Goal: Task Accomplishment & Management: Complete application form

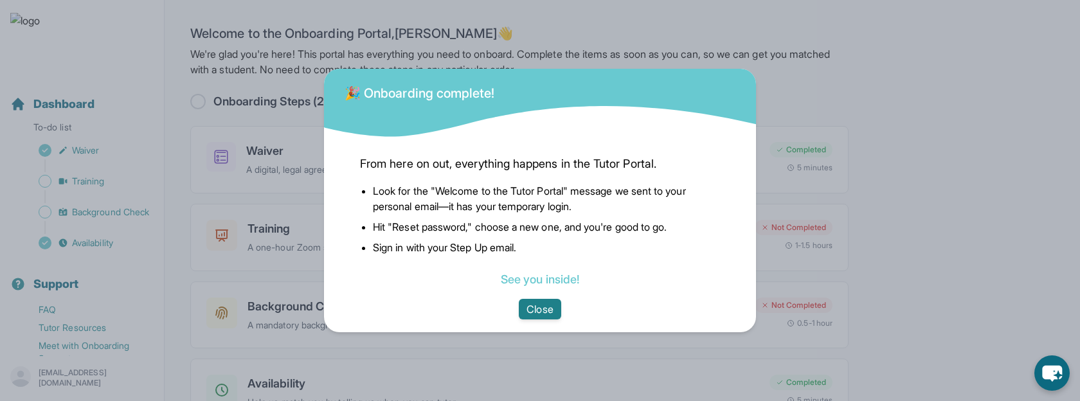
click at [521, 311] on button "Close" at bounding box center [540, 309] width 42 height 21
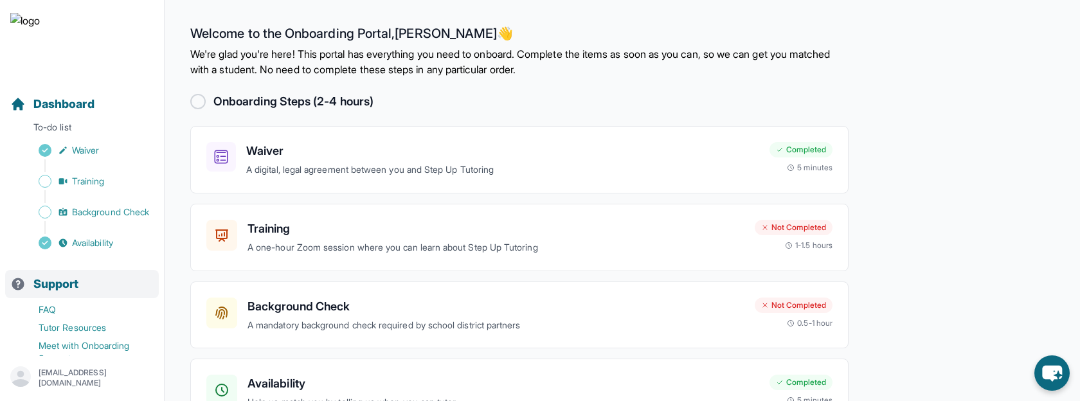
scroll to position [55, 0]
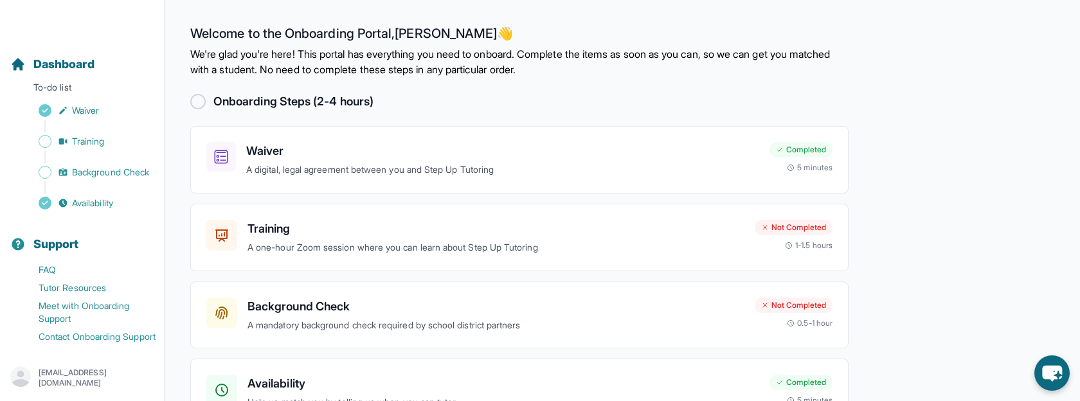
click at [84, 375] on p "[EMAIL_ADDRESS][DOMAIN_NAME]" at bounding box center [96, 378] width 115 height 21
click at [102, 349] on link "Sign Out" at bounding box center [82, 347] width 139 height 23
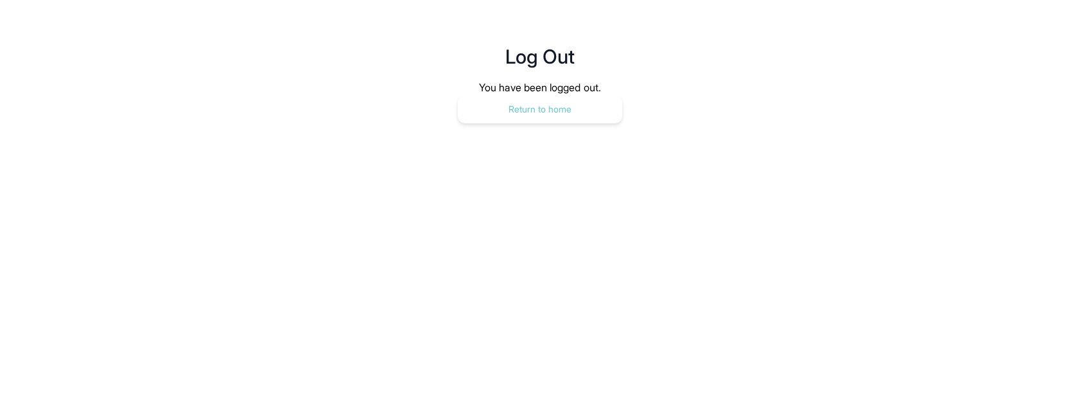
click at [541, 117] on button "Return to home" at bounding box center [540, 109] width 165 height 28
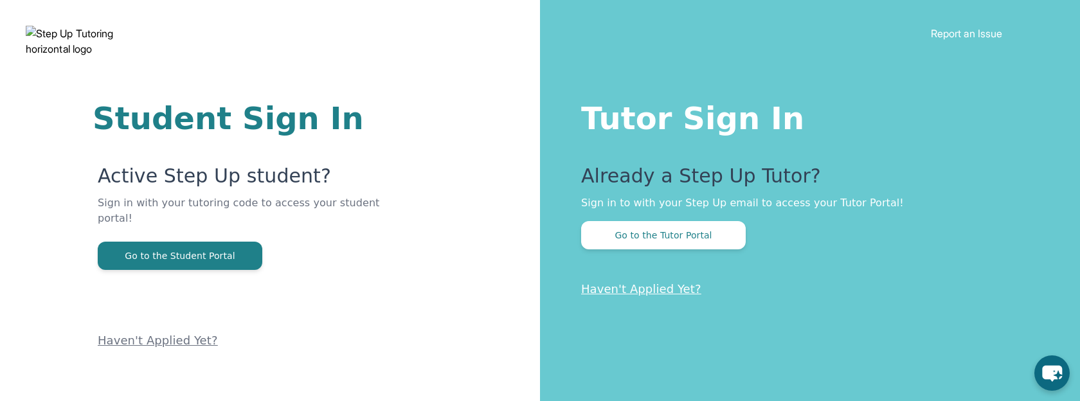
click at [622, 235] on button "Go to the Tutor Portal" at bounding box center [663, 235] width 165 height 28
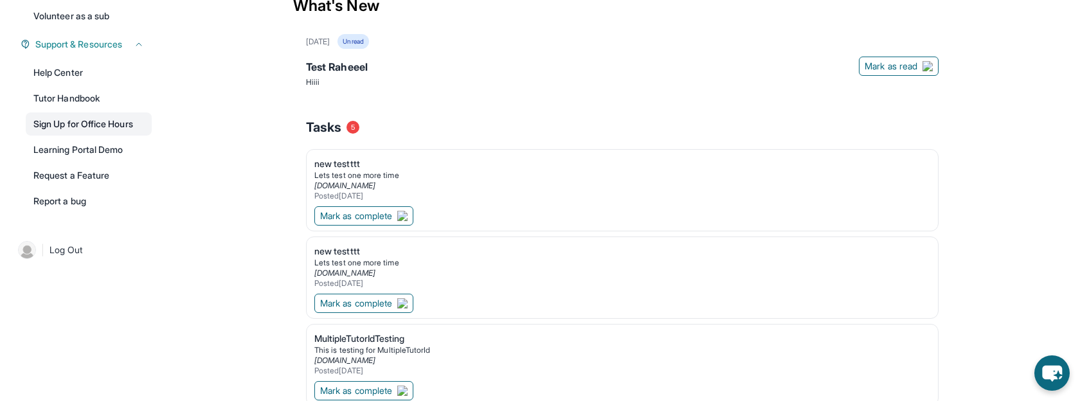
scroll to position [380, 0]
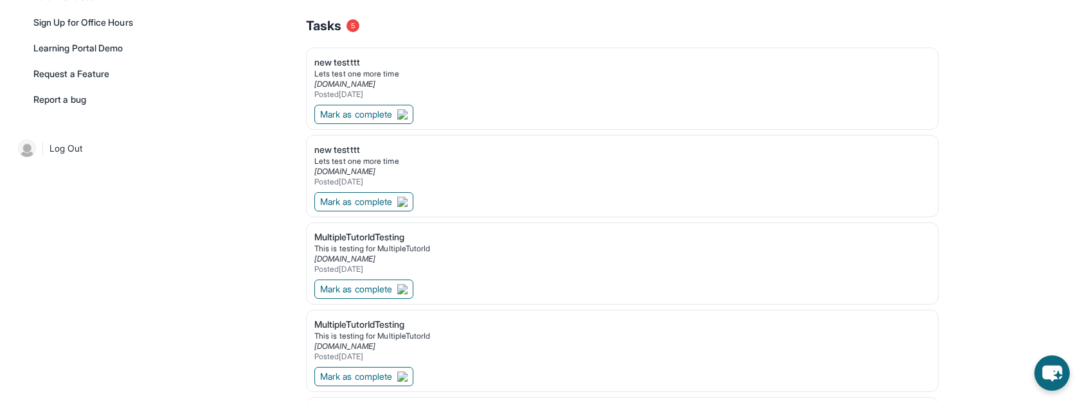
click at [65, 146] on span "Log Out" at bounding box center [66, 148] width 33 height 13
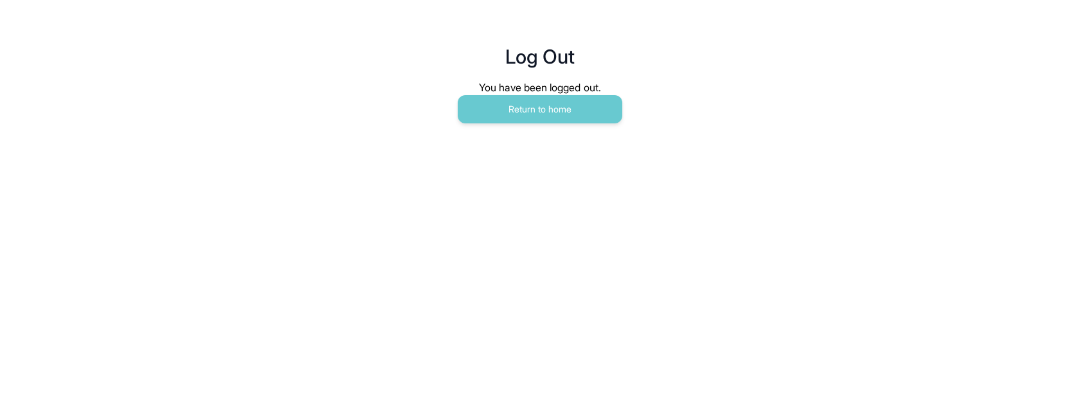
click at [493, 129] on main "Log Out You have been logged out. Return to home" at bounding box center [540, 70] width 658 height 141
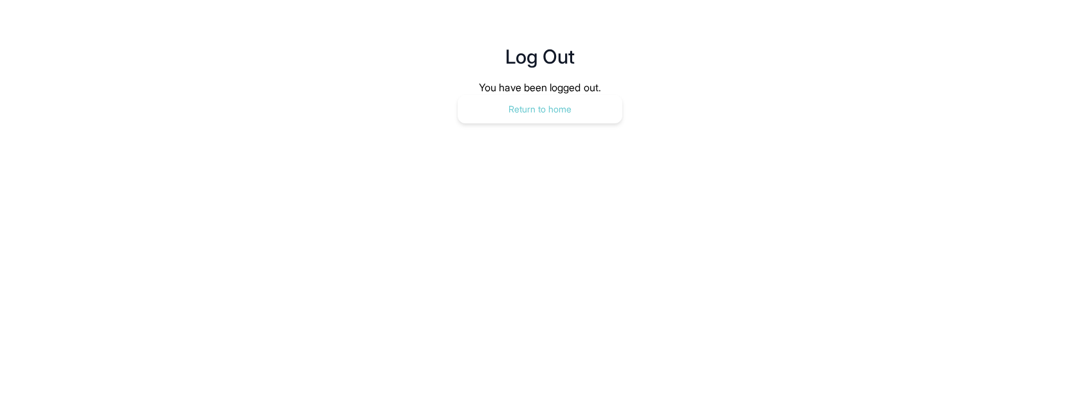
click at [499, 121] on button "Return to home" at bounding box center [540, 109] width 165 height 28
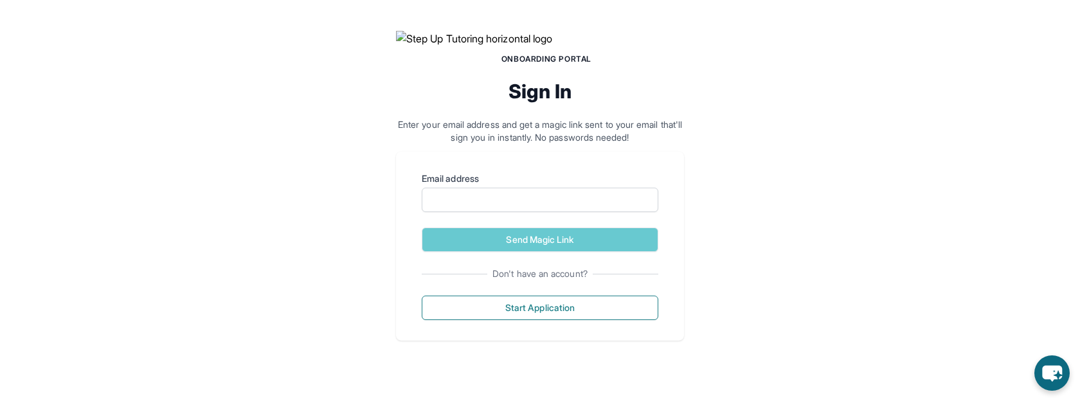
scroll to position [59, 0]
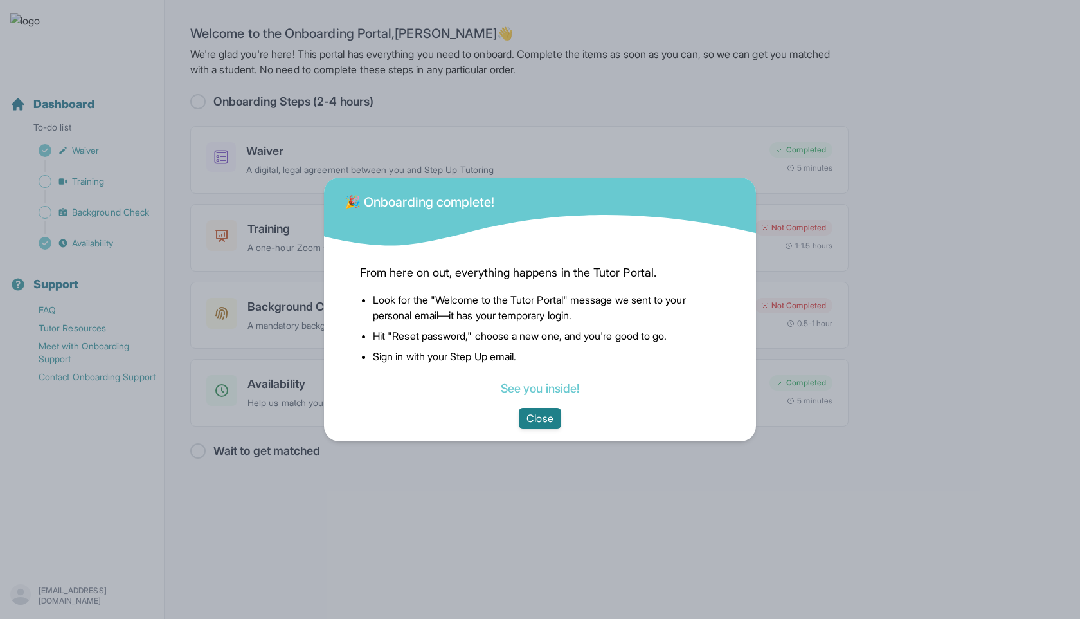
click at [526, 401] on button "Close" at bounding box center [540, 418] width 42 height 21
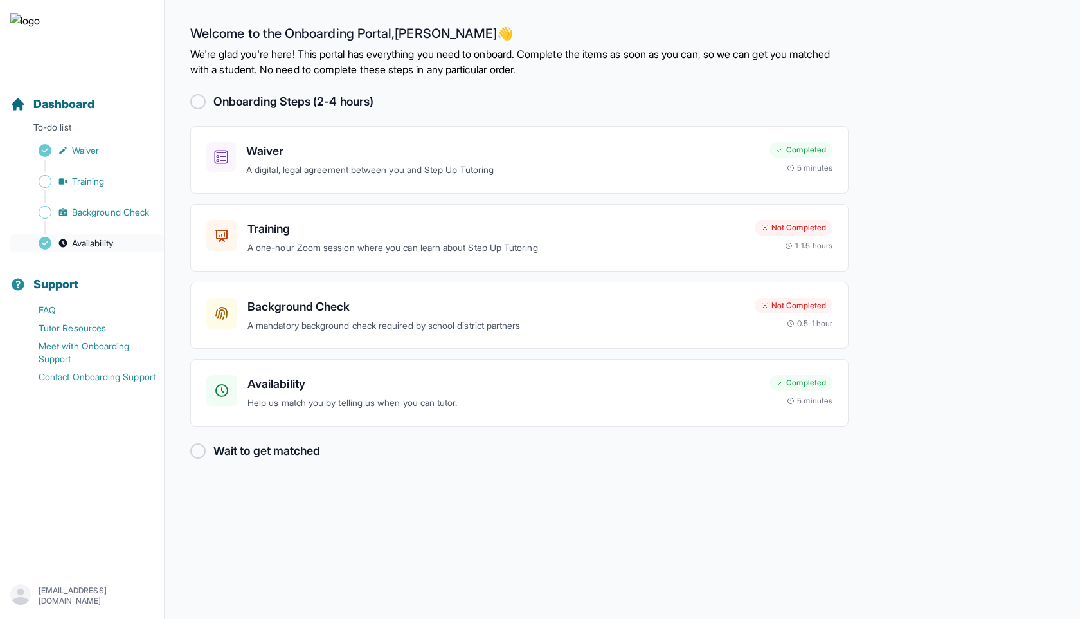
click at [113, 248] on span "Availability" at bounding box center [92, 243] width 41 height 13
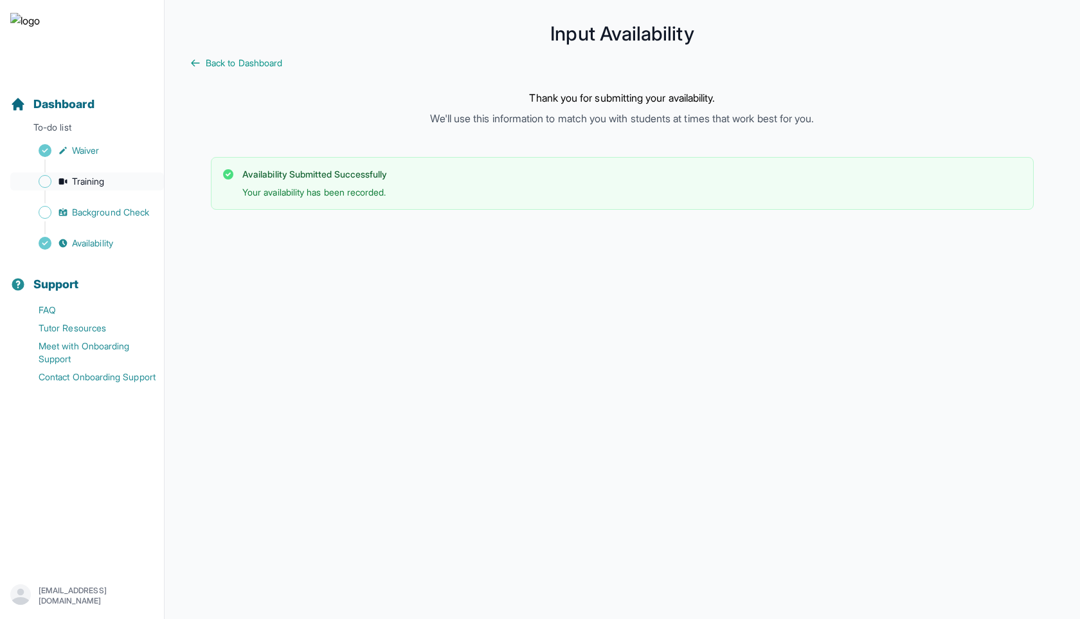
click at [87, 178] on span "Training" at bounding box center [88, 181] width 33 height 13
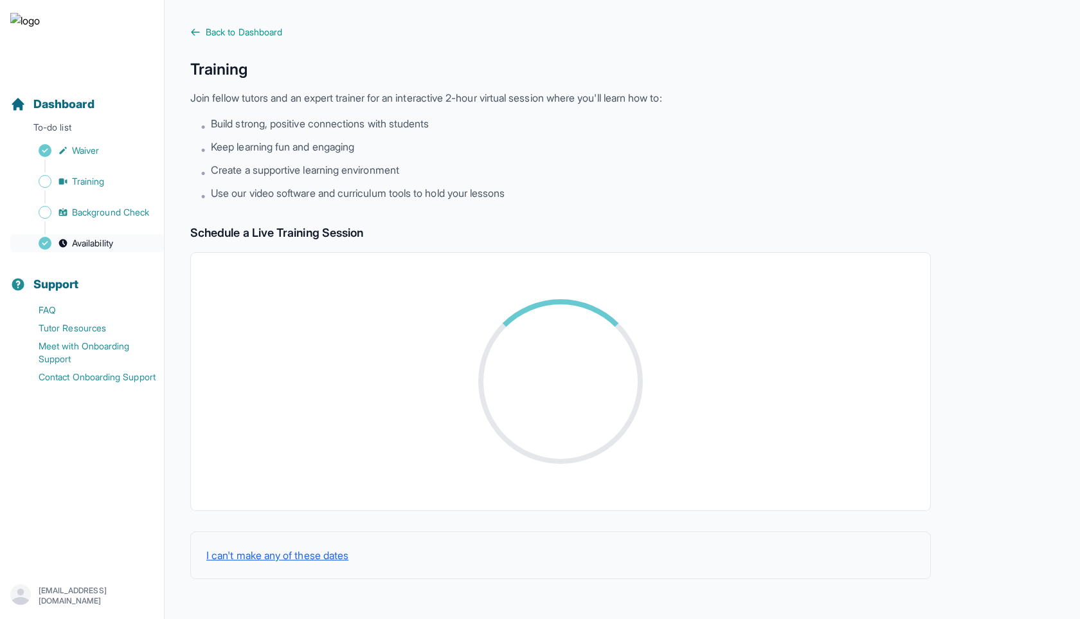
click at [103, 244] on span "Availability" at bounding box center [92, 243] width 41 height 13
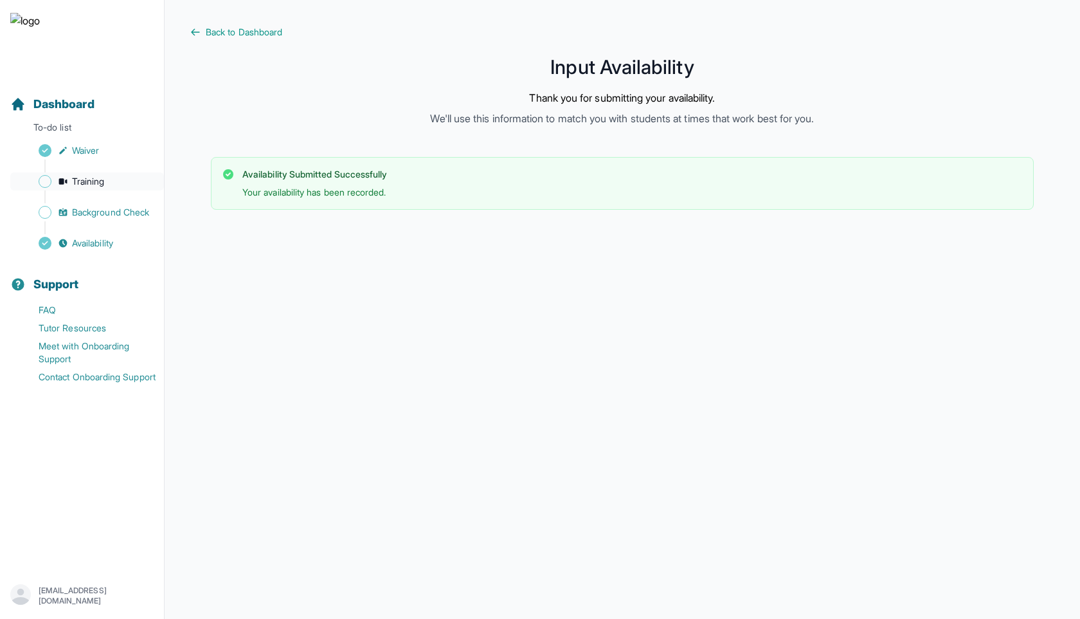
click at [104, 183] on span "Training" at bounding box center [88, 181] width 33 height 13
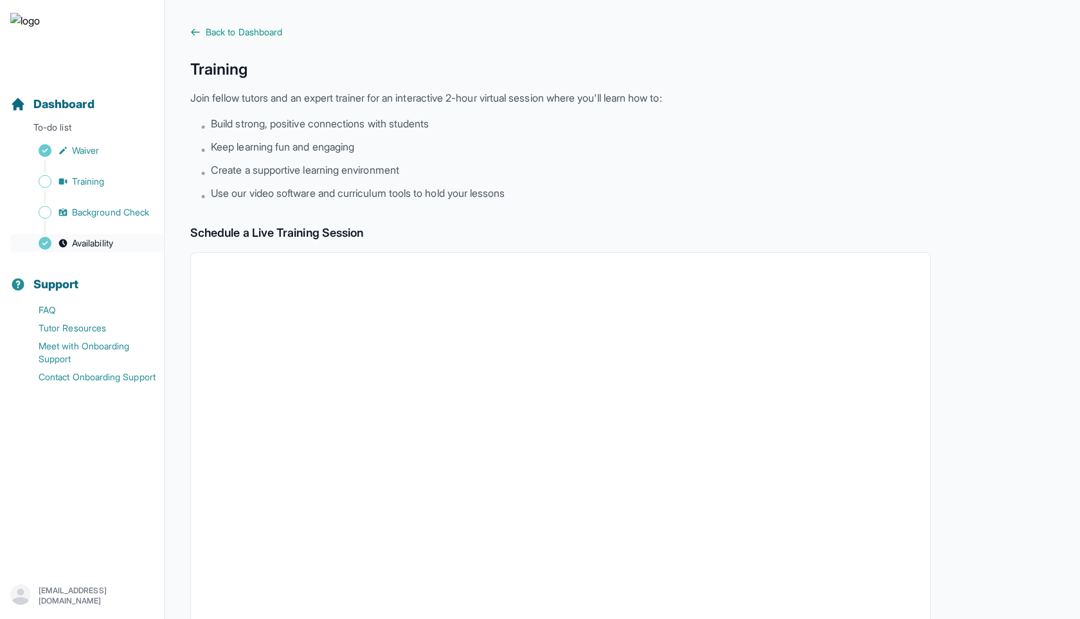
click at [86, 239] on span "Availability" at bounding box center [92, 243] width 41 height 13
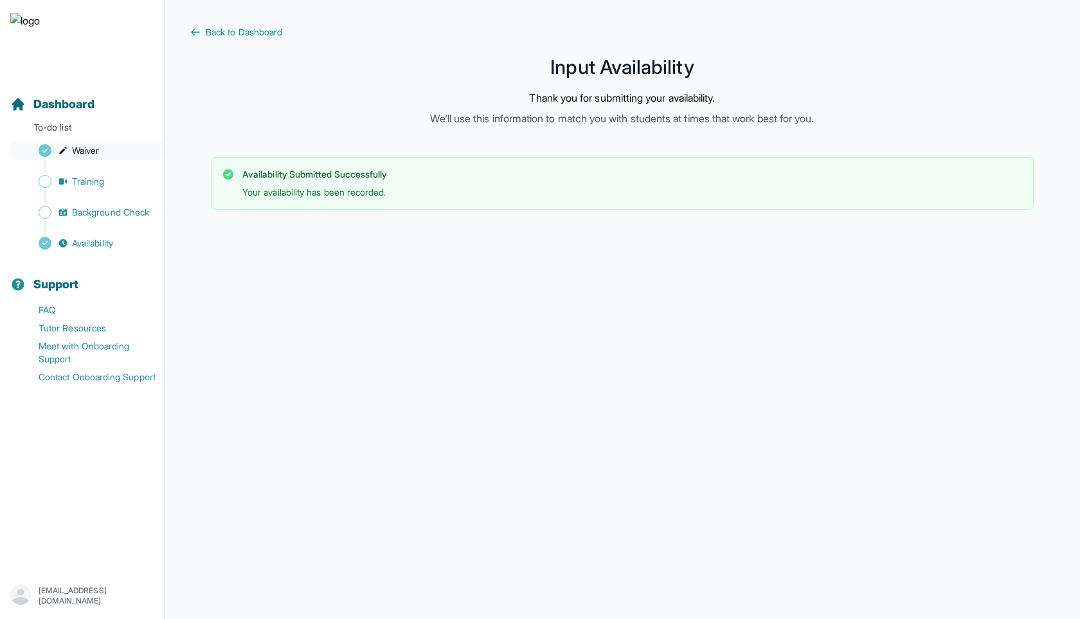
click at [111, 151] on link "Waiver" at bounding box center [87, 150] width 154 height 18
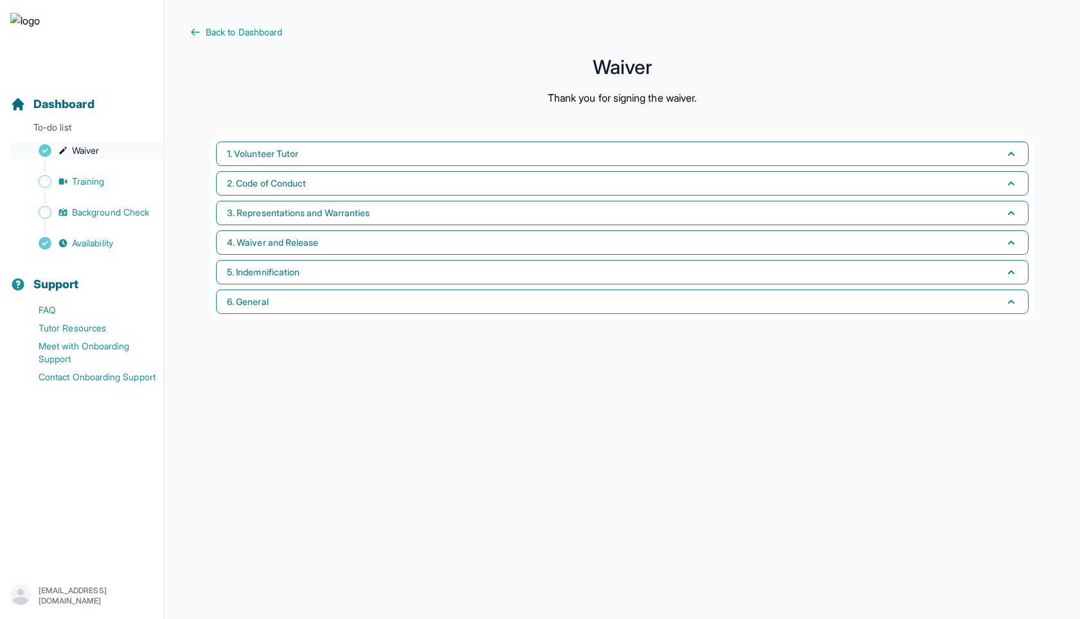
click at [72, 153] on span "Waiver" at bounding box center [85, 150] width 27 height 13
click at [72, 179] on span "Training" at bounding box center [88, 181] width 33 height 13
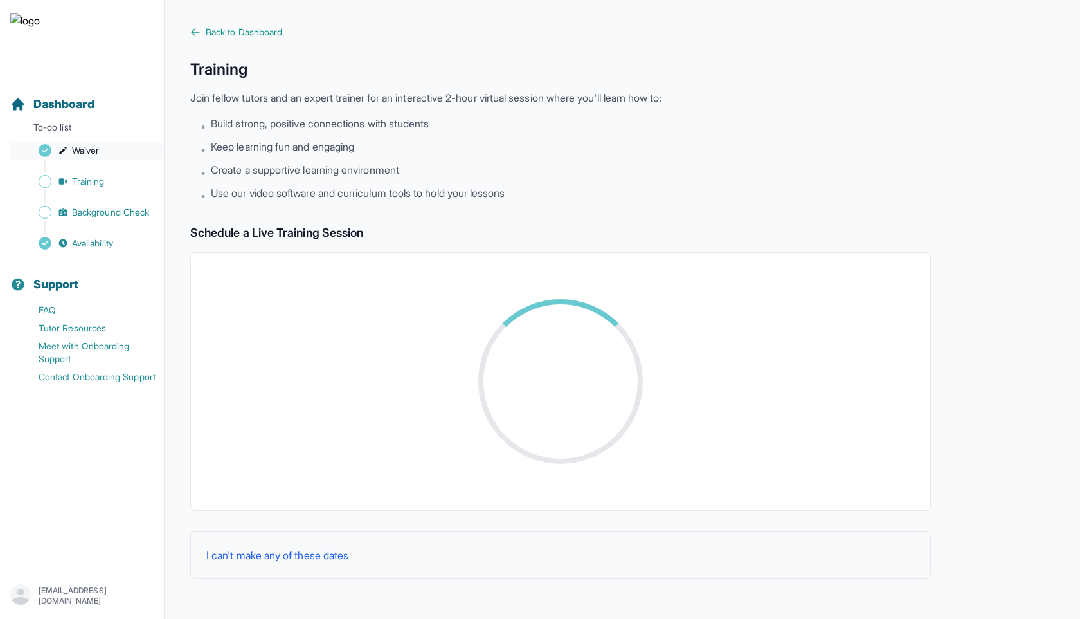
click at [93, 147] on span "Waiver" at bounding box center [85, 150] width 27 height 13
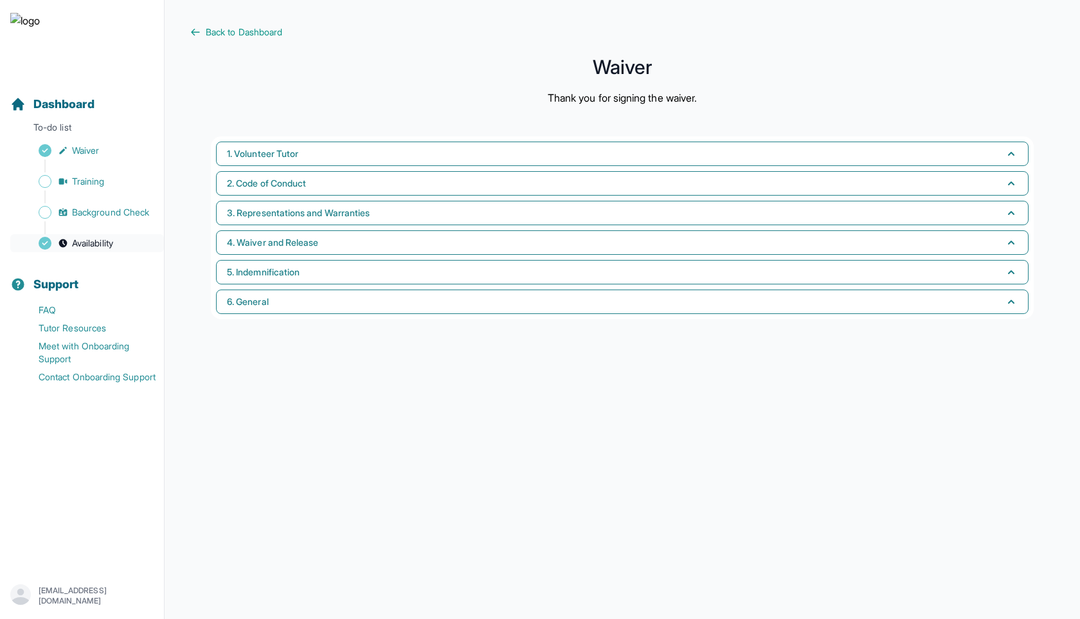
click at [89, 245] on span "Availability" at bounding box center [92, 243] width 41 height 13
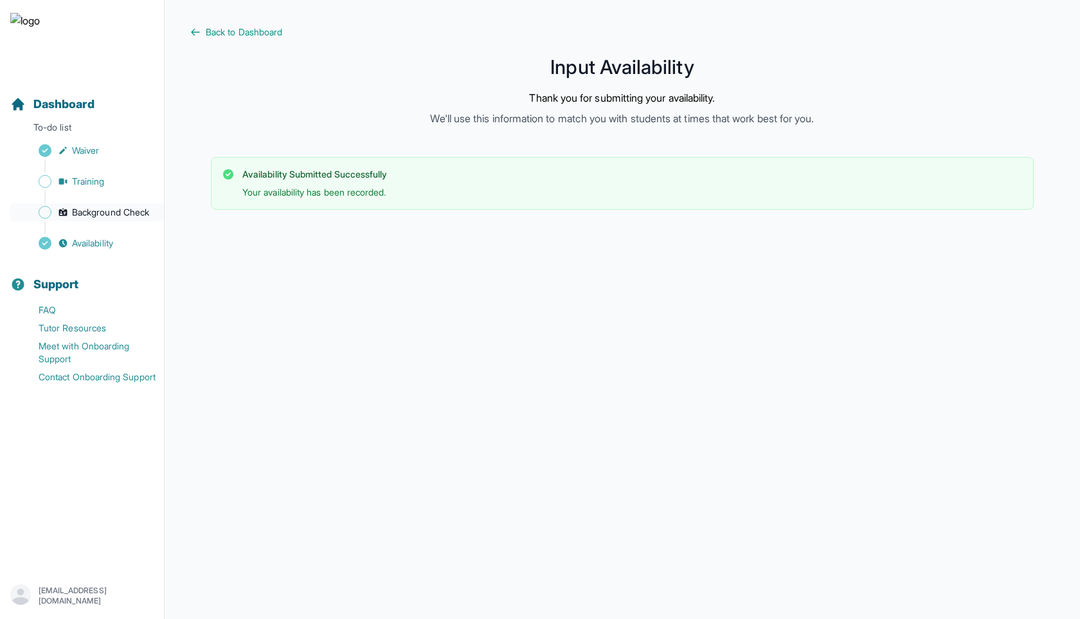
click at [105, 221] on link "Background Check" at bounding box center [87, 212] width 154 height 18
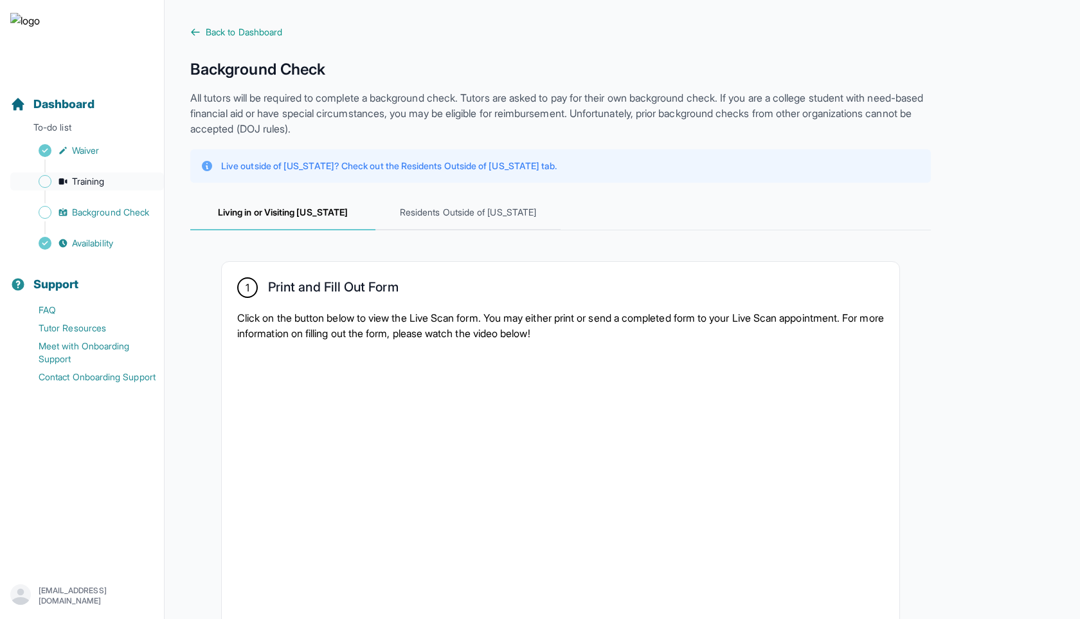
click at [116, 174] on link "Training" at bounding box center [87, 181] width 154 height 18
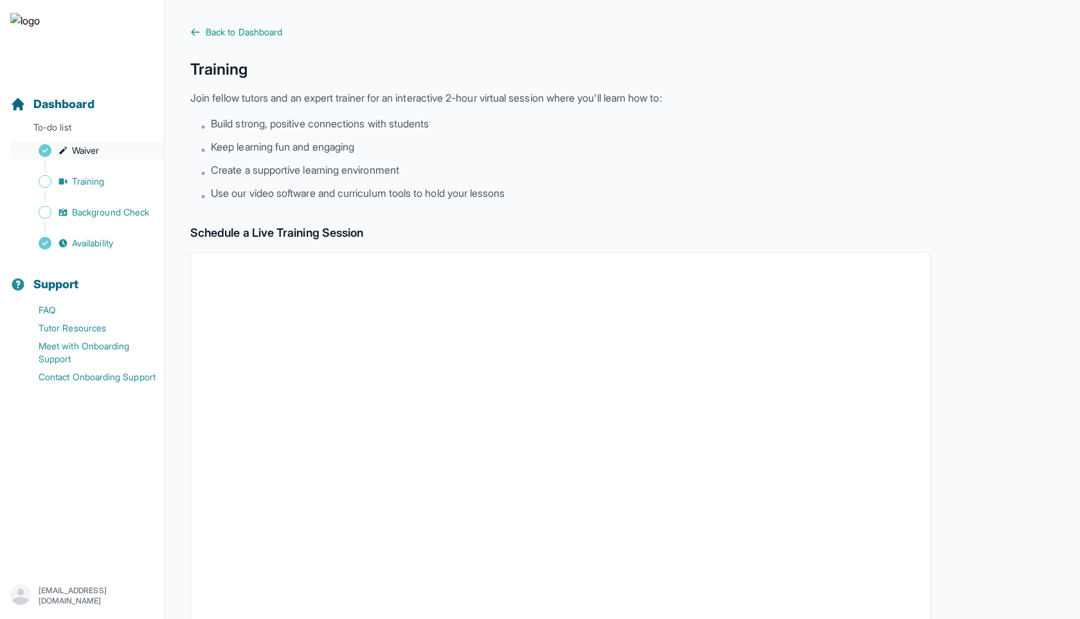
click at [119, 152] on link "Waiver" at bounding box center [87, 150] width 154 height 18
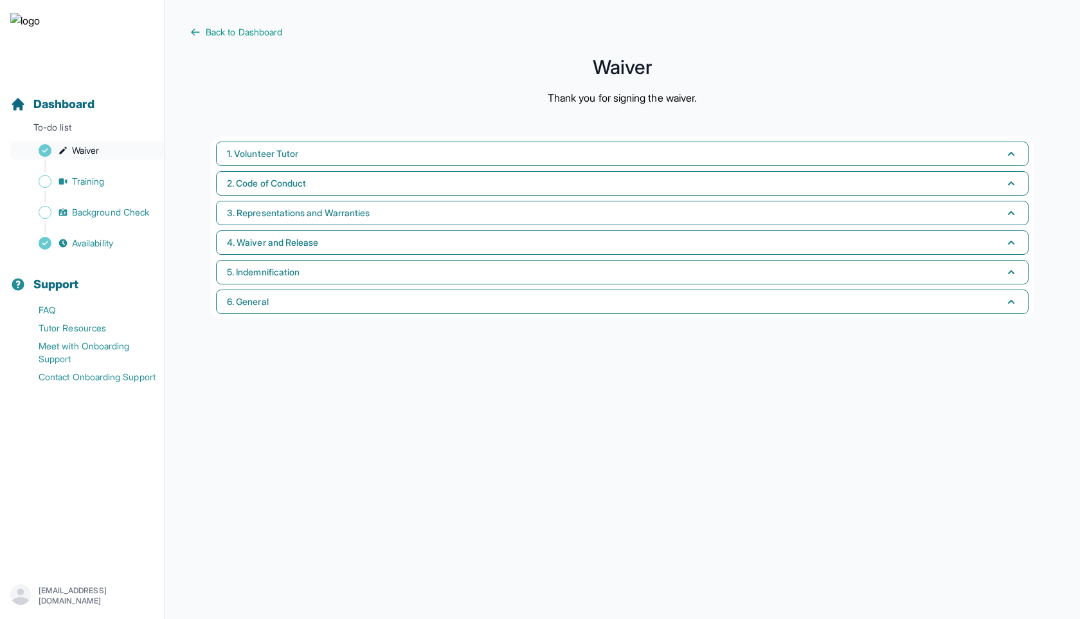
click at [119, 152] on link "Waiver" at bounding box center [87, 150] width 154 height 18
click at [64, 253] on nav "Dashboard To-do list Waiver Training Background Check Availability Support FAQ …" at bounding box center [82, 319] width 164 height 489
click at [87, 244] on span "Availability" at bounding box center [92, 243] width 41 height 13
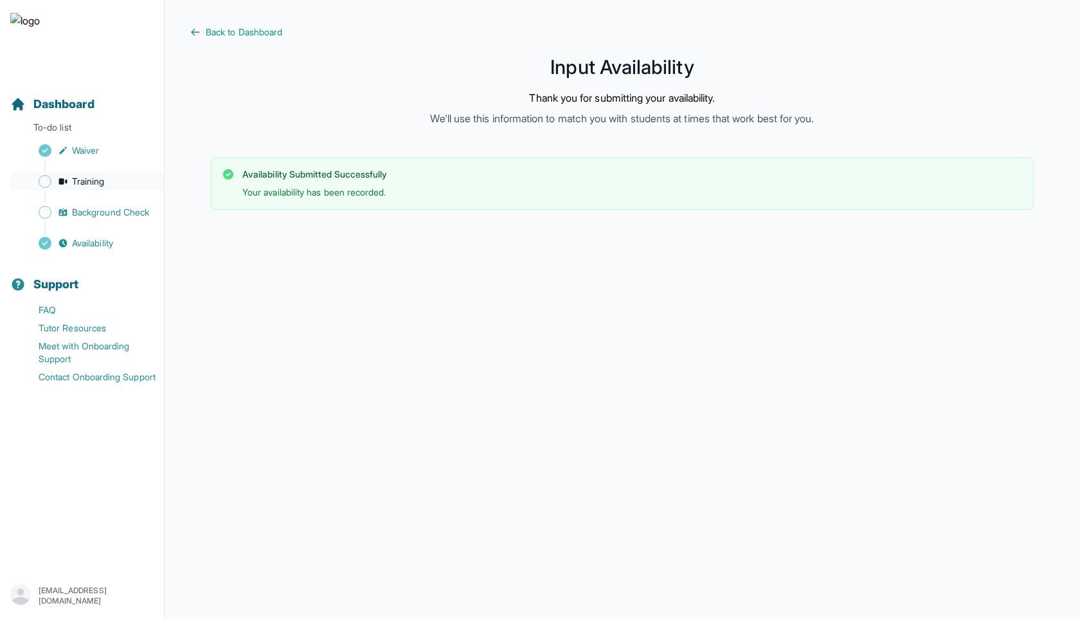
click at [87, 185] on span "Training" at bounding box center [88, 181] width 33 height 13
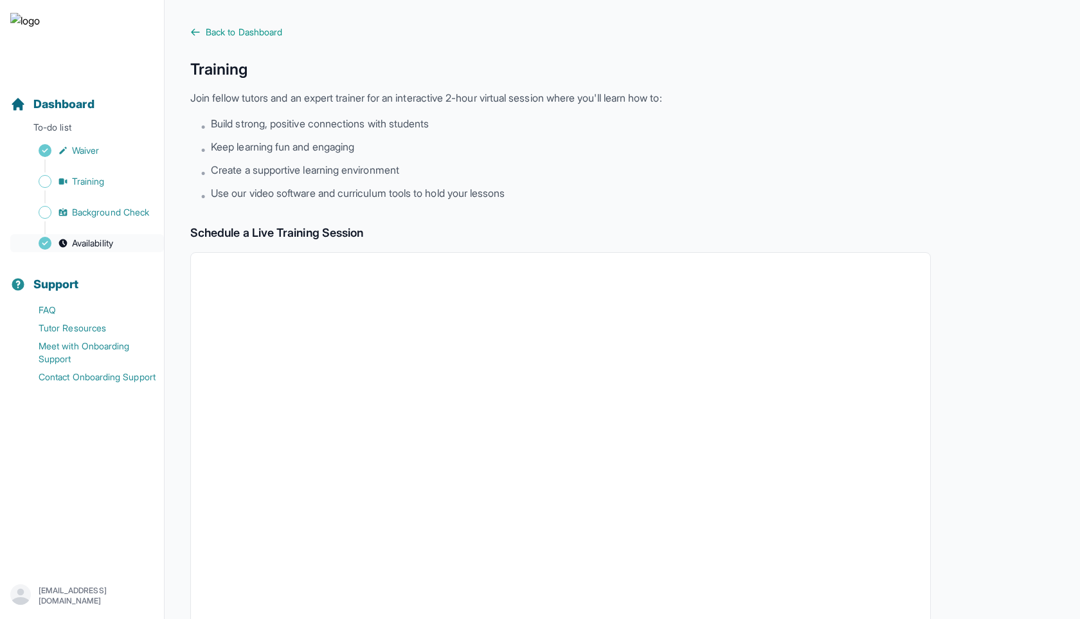
click at [75, 238] on span "Availability" at bounding box center [92, 243] width 41 height 13
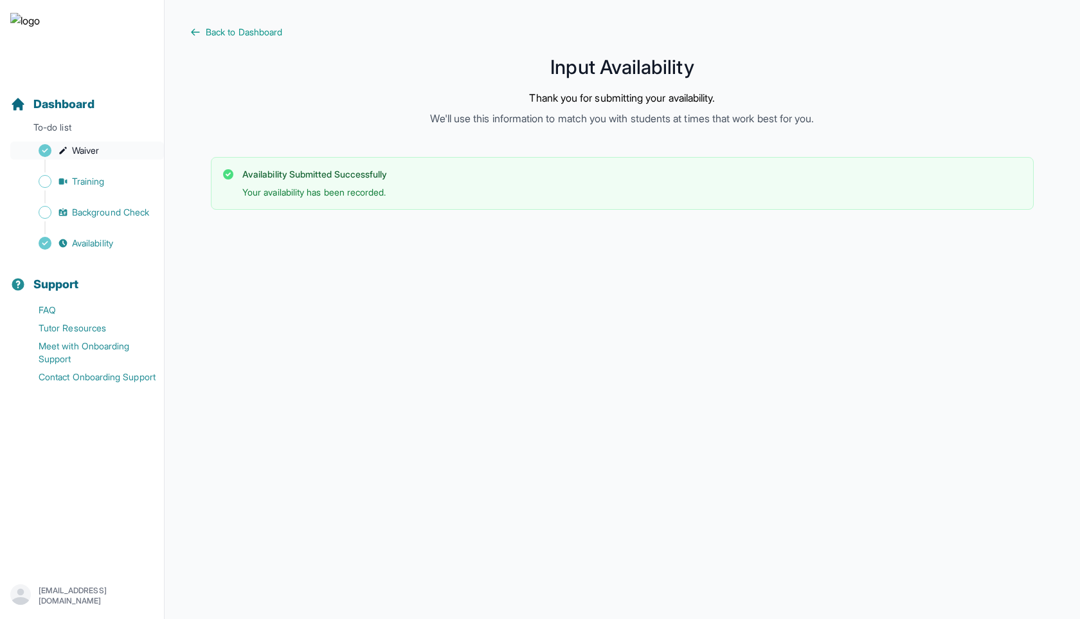
click at [97, 150] on span "Waiver" at bounding box center [85, 150] width 27 height 13
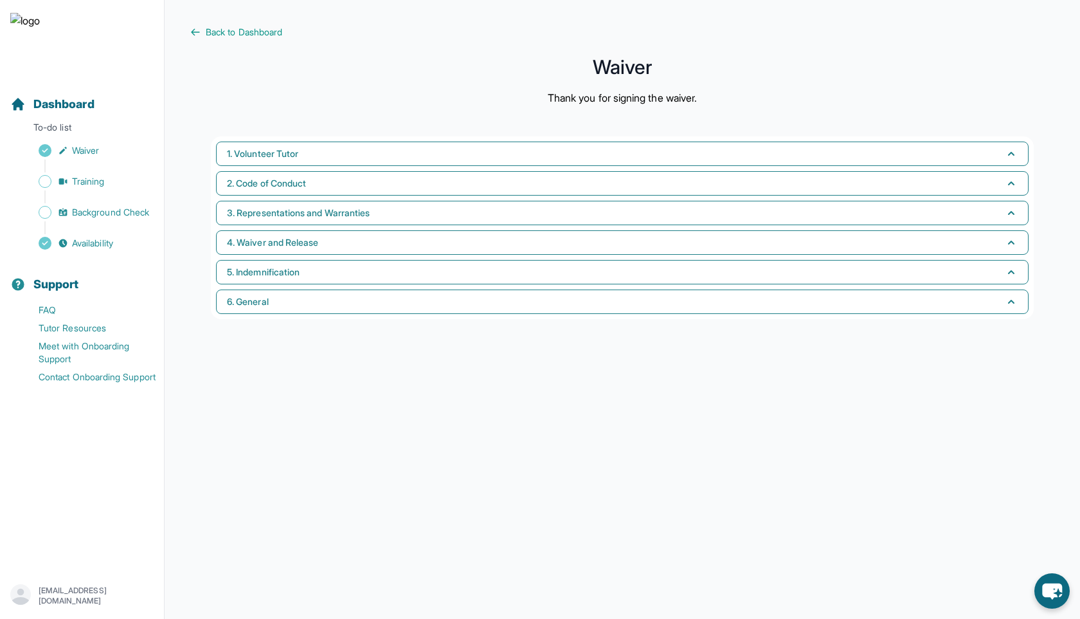
click at [104, 190] on div "Sidebar" at bounding box center [84, 196] width 149 height 13
click at [104, 188] on link "Training" at bounding box center [87, 181] width 154 height 18
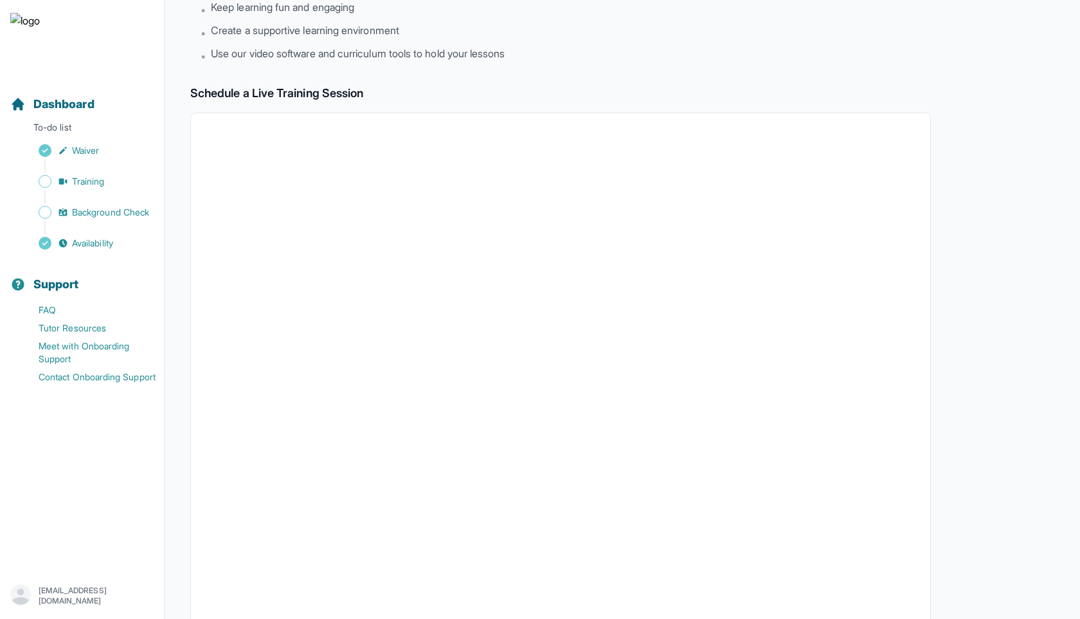
scroll to position [287, 0]
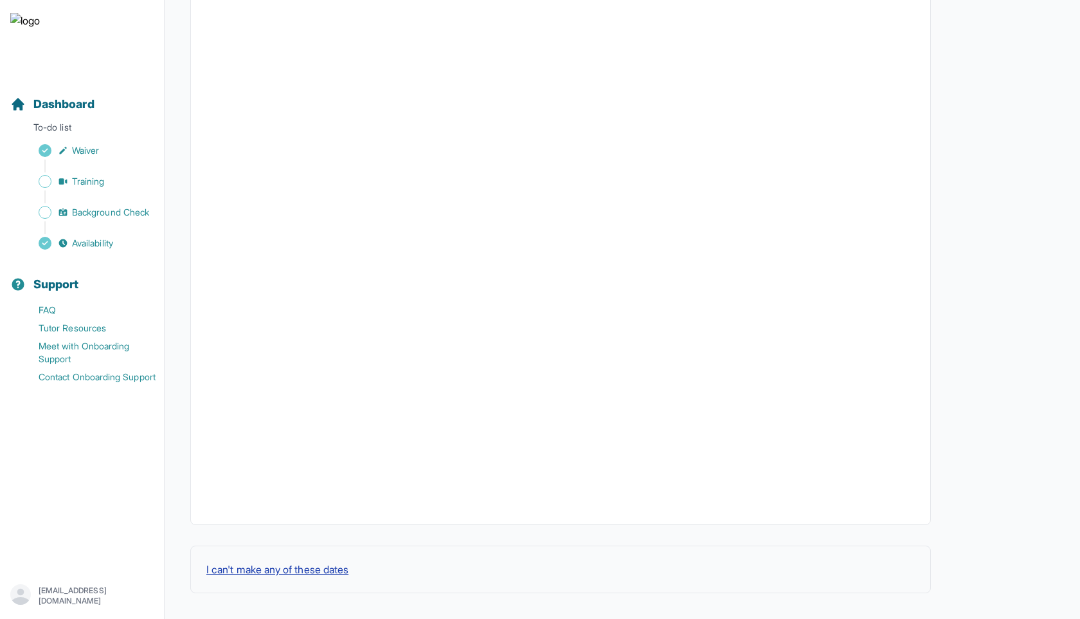
click at [276, 571] on button "I can't make any of these dates" at bounding box center [277, 568] width 142 height 15
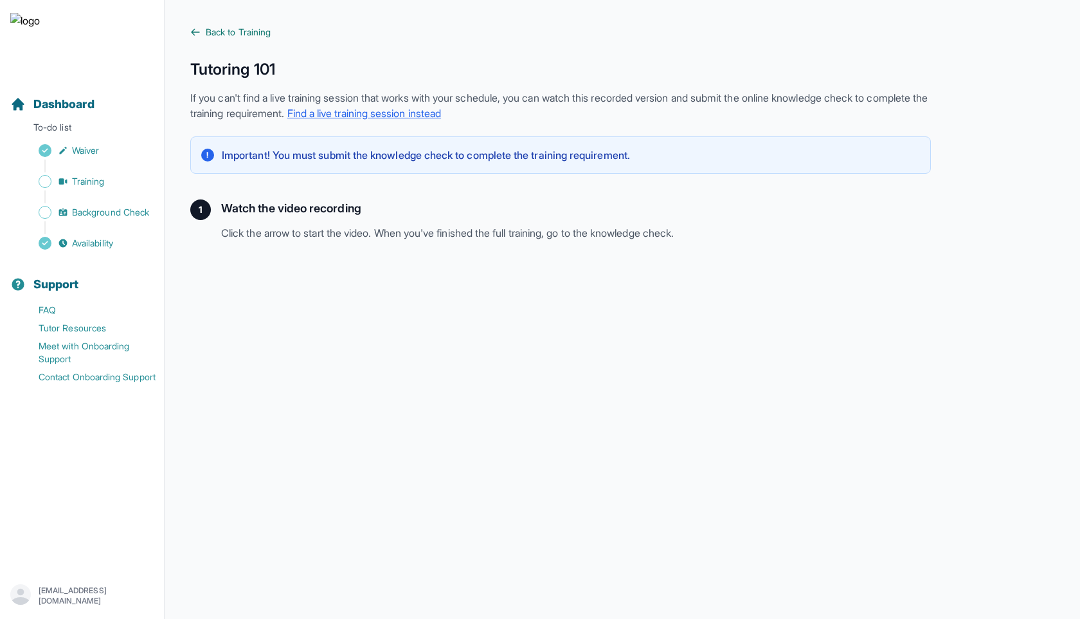
click at [243, 31] on span "Back to Training" at bounding box center [238, 32] width 65 height 13
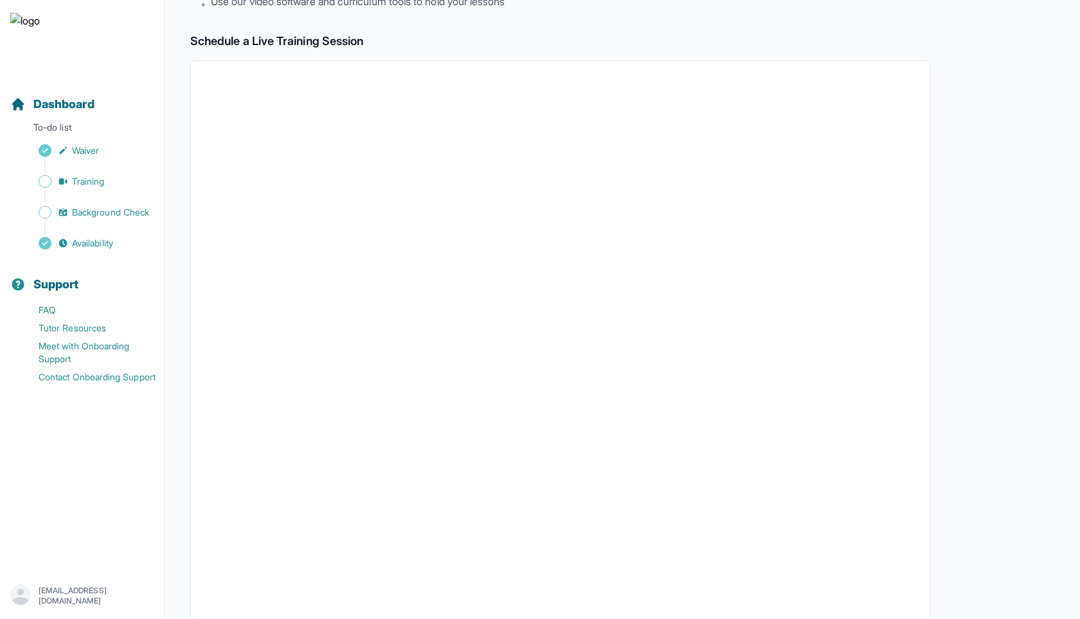
scroll to position [287, 0]
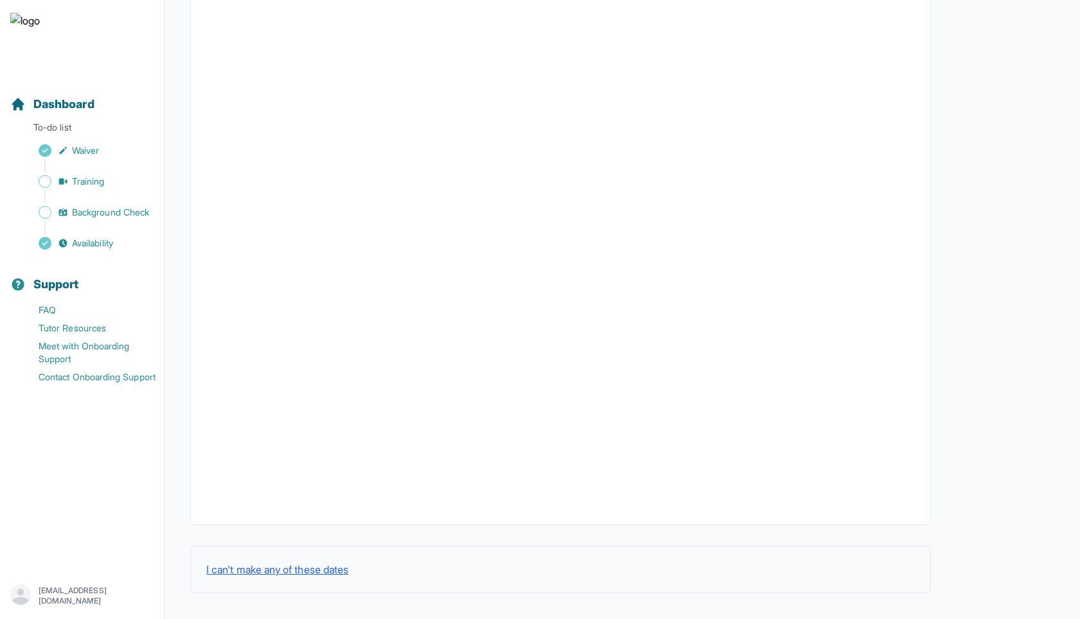
click at [264, 561] on div "I can't make any of these dates" at bounding box center [560, 569] width 741 height 48
click at [264, 564] on button "I can't make any of these dates" at bounding box center [277, 568] width 142 height 15
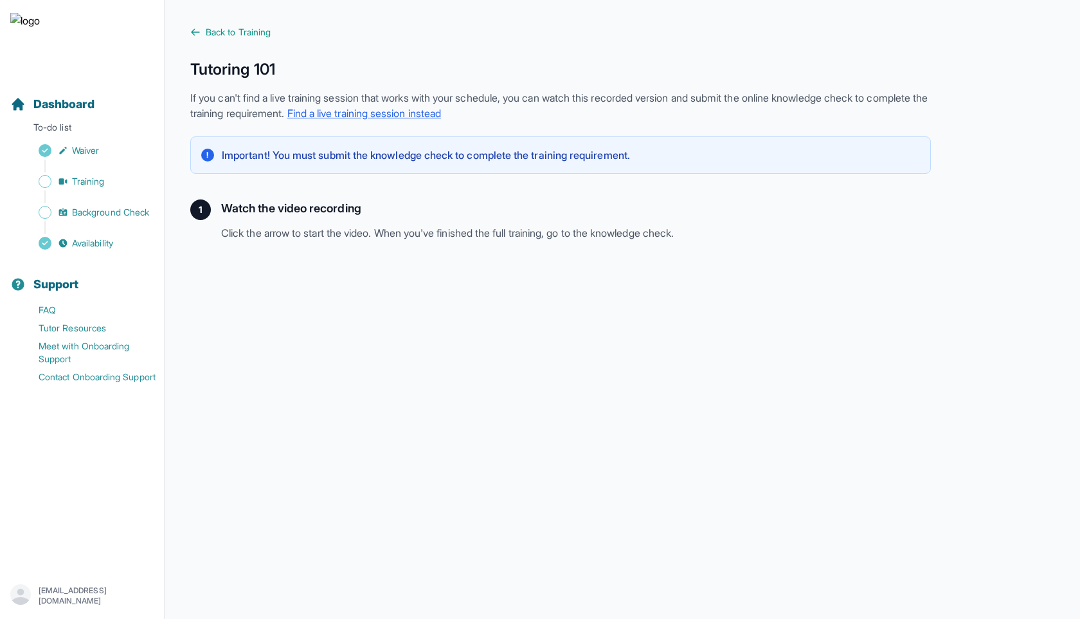
scroll to position [191, 0]
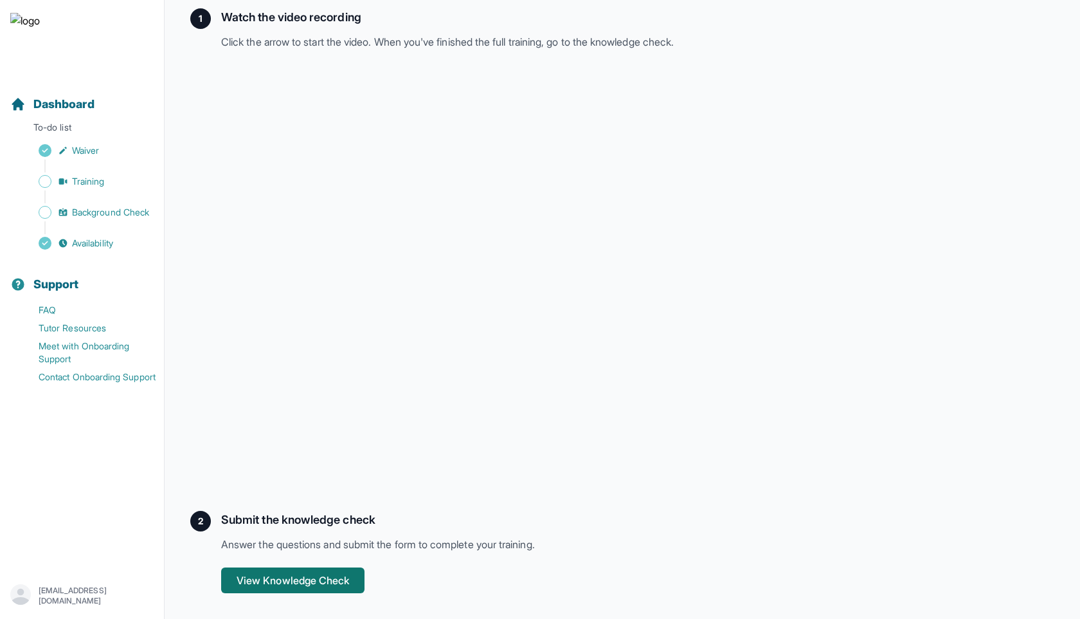
click at [283, 585] on button "View Knowledge Check" at bounding box center [292, 580] width 143 height 26
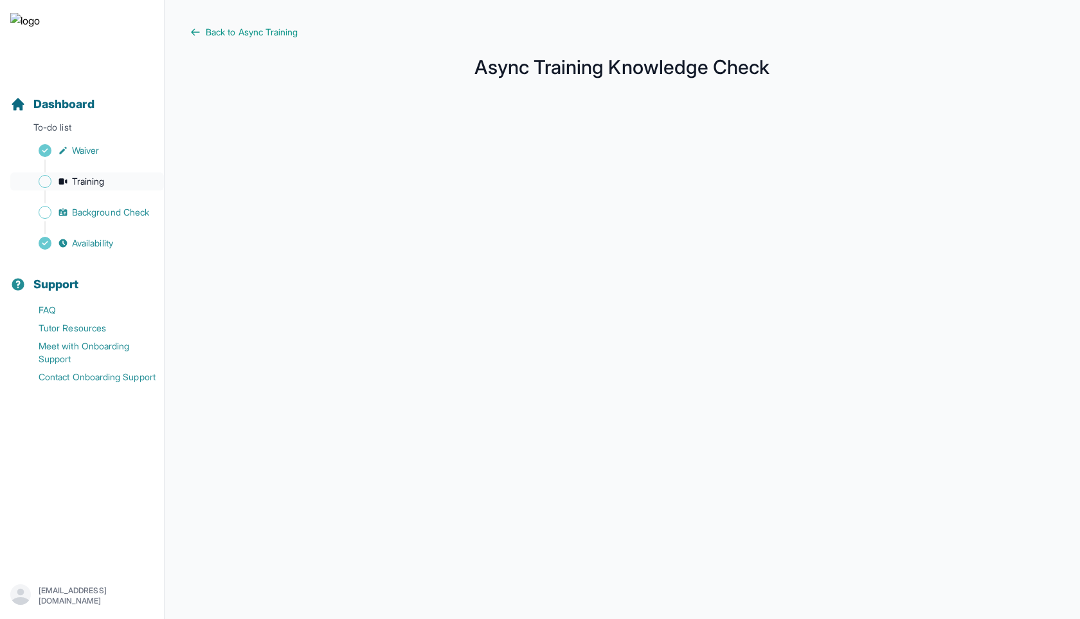
click at [93, 178] on span "Training" at bounding box center [88, 181] width 33 height 13
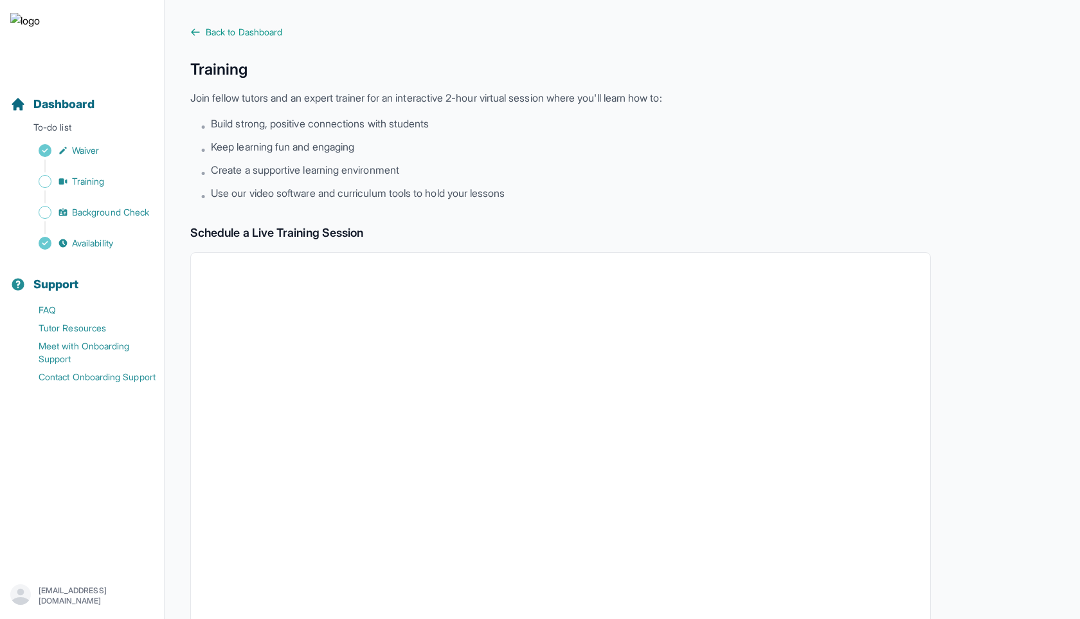
scroll to position [287, 0]
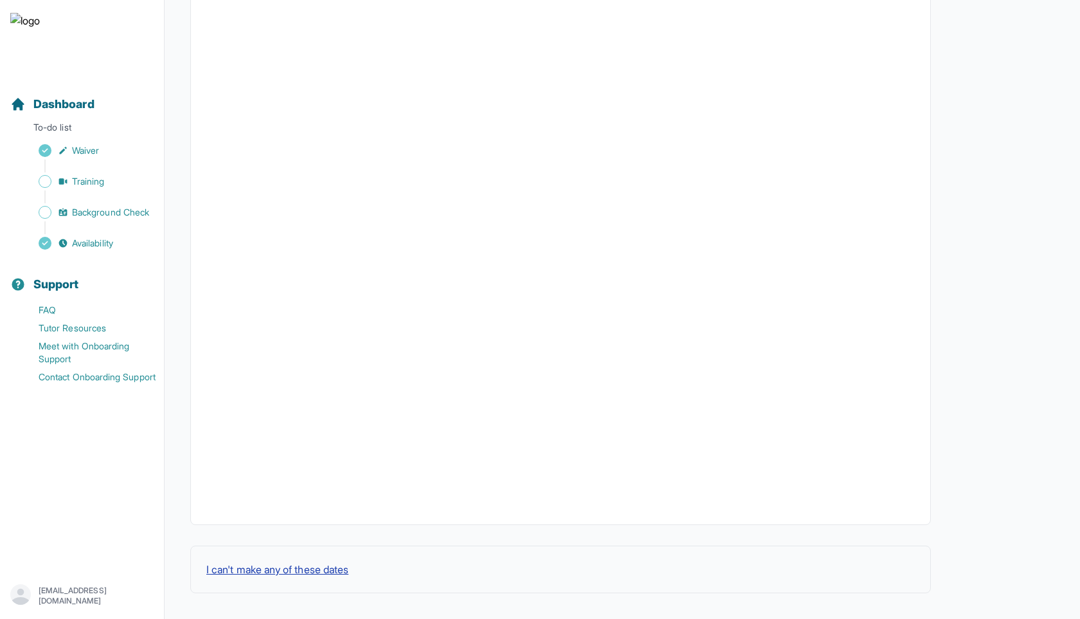
click at [290, 569] on button "I can't make any of these dates" at bounding box center [277, 568] width 142 height 15
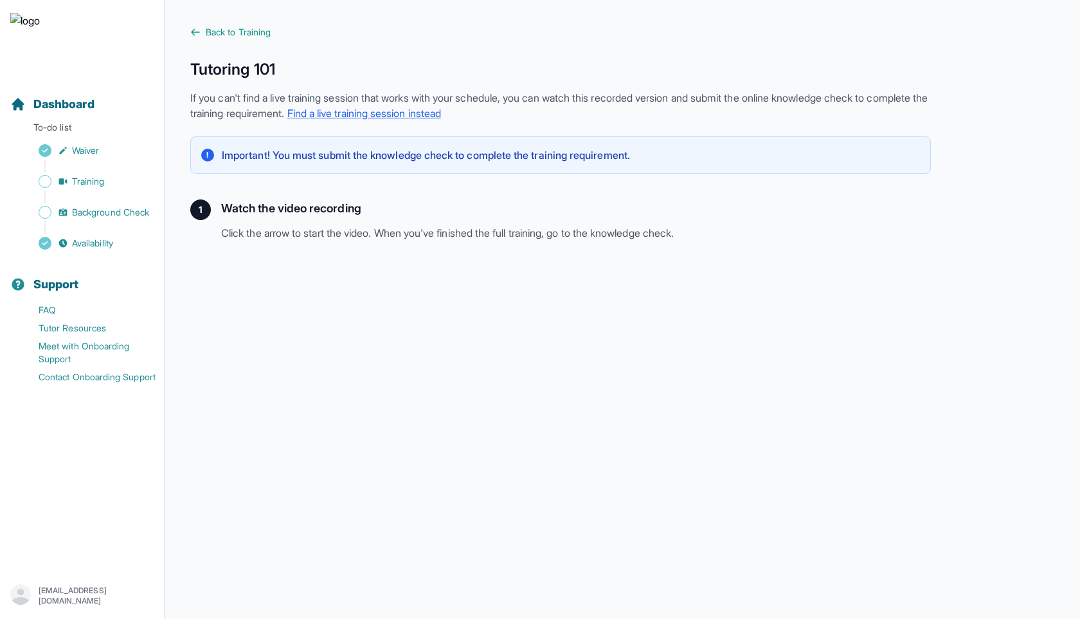
scroll to position [191, 0]
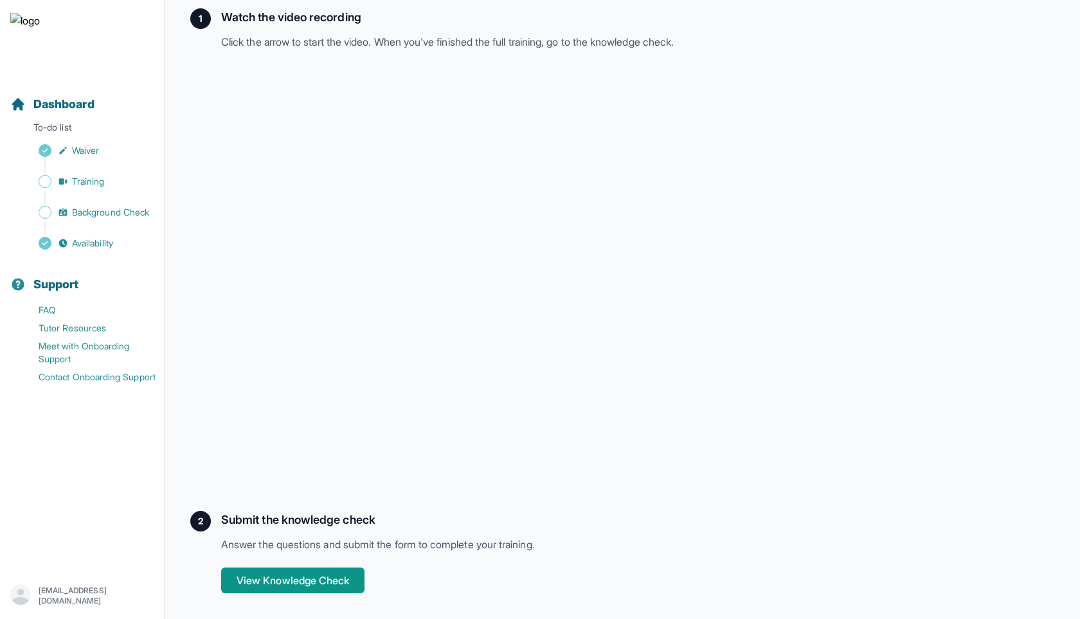
click at [263, 565] on div "Submit the knowledge check Answer the questions and submit the form to complete…" at bounding box center [576, 552] width 710 height 82
click at [260, 570] on button "View Knowledge Check" at bounding box center [292, 580] width 143 height 26
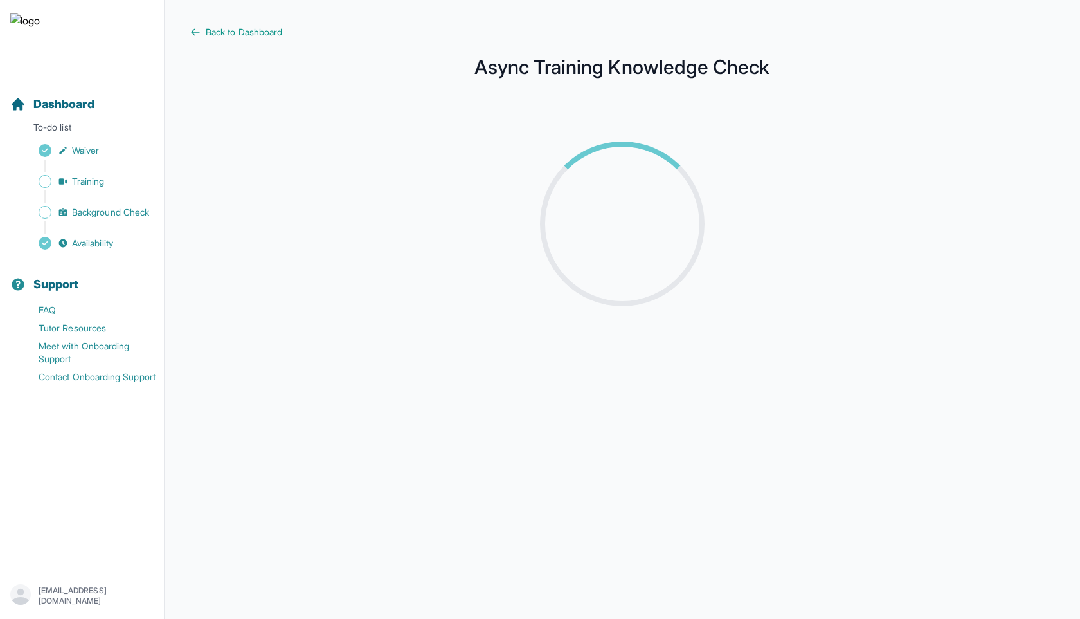
click at [239, 361] on div at bounding box center [622, 341] width 864 height 503
click at [247, 28] on span "Back to Dashboard" at bounding box center [244, 32] width 77 height 13
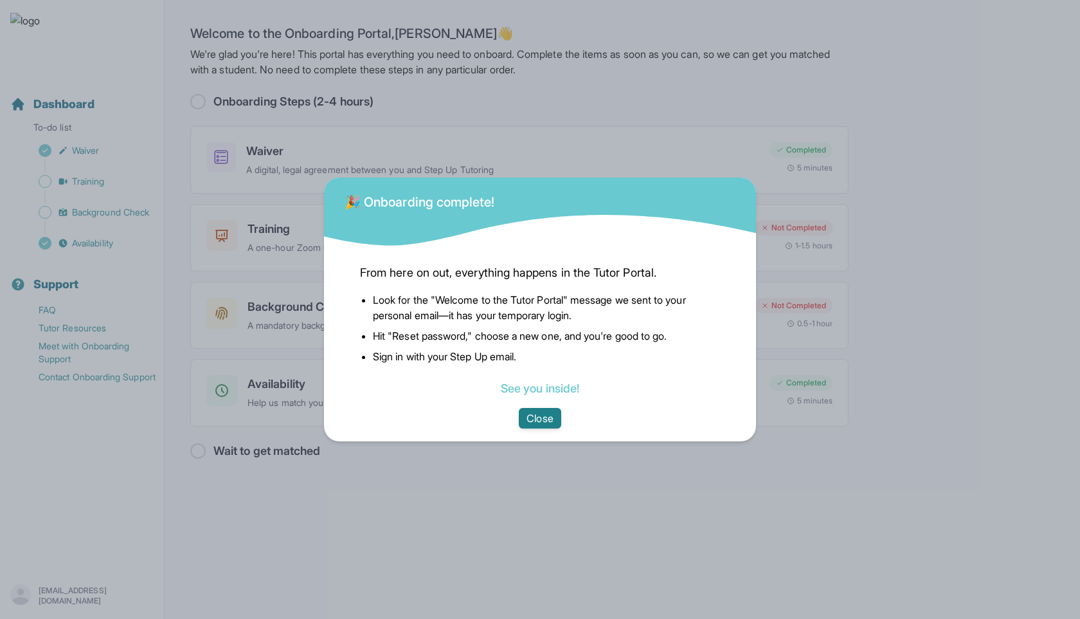
click at [540, 422] on button "Close" at bounding box center [540, 418] width 42 height 21
